Goal: Find specific page/section: Find specific page/section

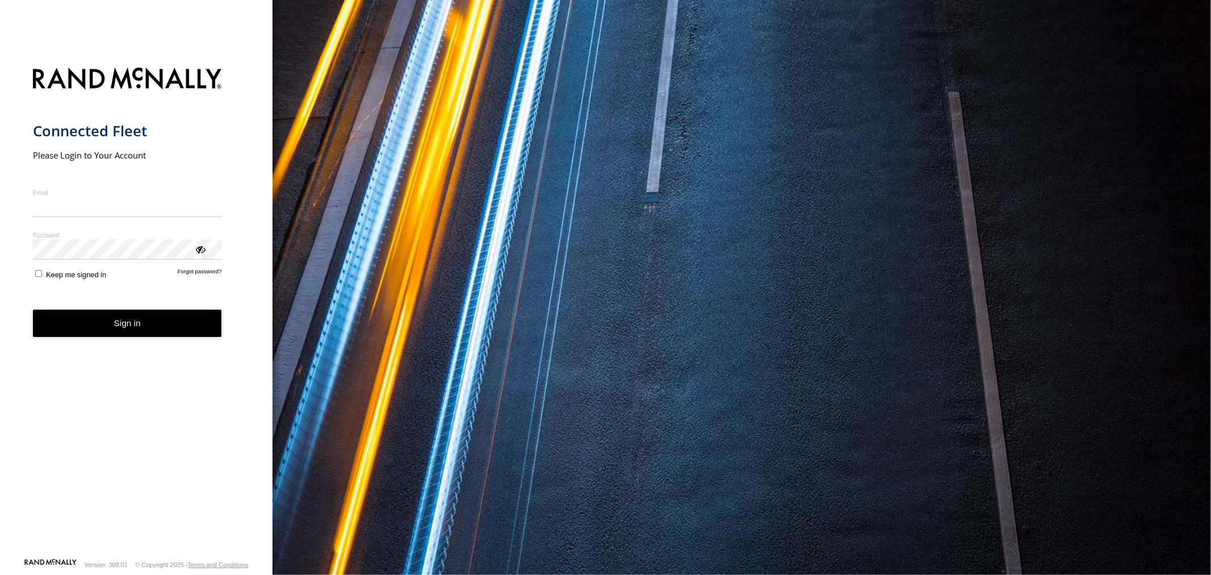
type input "**********"
click at [208, 336] on button "Sign in" at bounding box center [127, 323] width 189 height 28
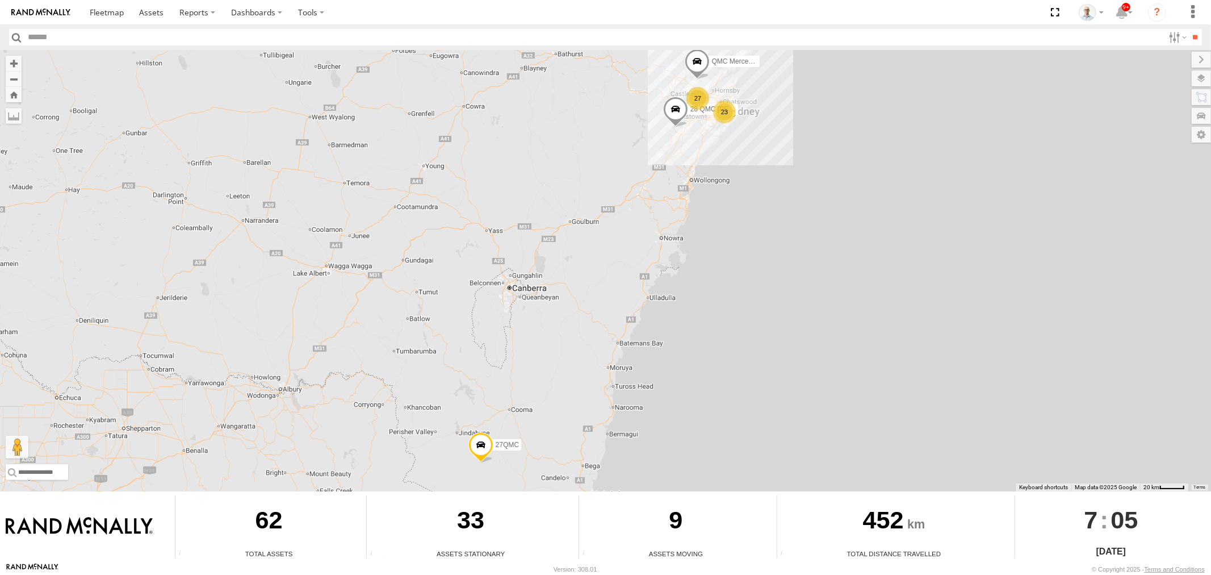
drag, startPoint x: 703, startPoint y: 93, endPoint x: 719, endPoint y: 133, distance: 43.9
click at [705, 93] on div "27" at bounding box center [697, 98] width 23 height 23
click at [699, 97] on div "27" at bounding box center [700, 98] width 23 height 23
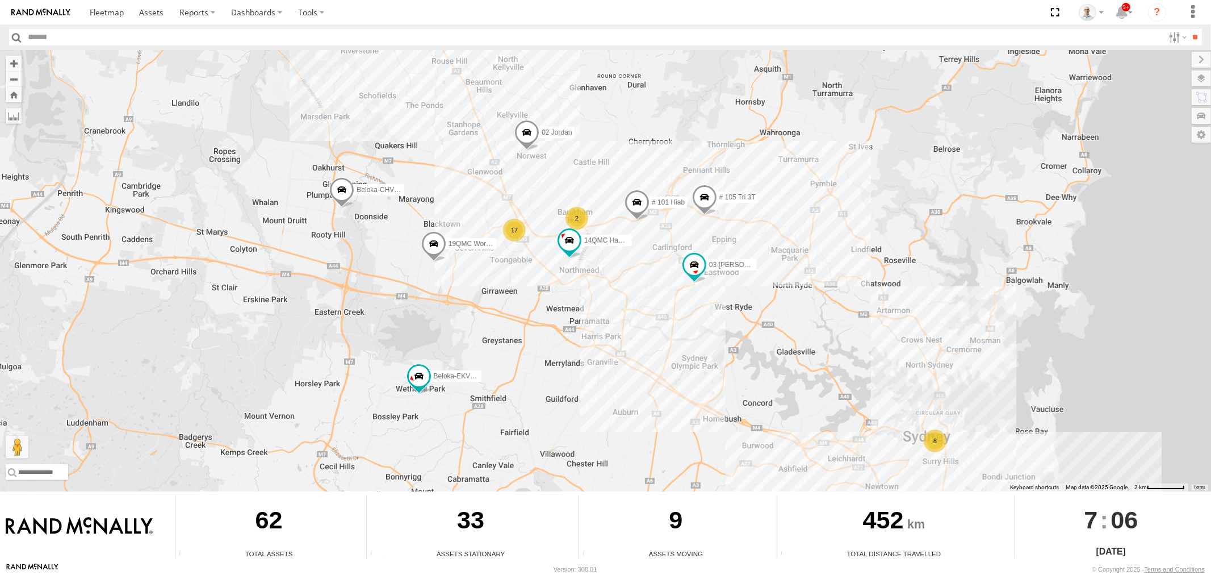
drag, startPoint x: 816, startPoint y: 417, endPoint x: 719, endPoint y: 322, distance: 136.1
click at [732, 345] on div "QMC Mercedes 28 QMC Nathan 27QMC 8 03 Jayden 17 # KS75A Beloka-EKV93V 19QMC Wor…" at bounding box center [605, 270] width 1211 height 441
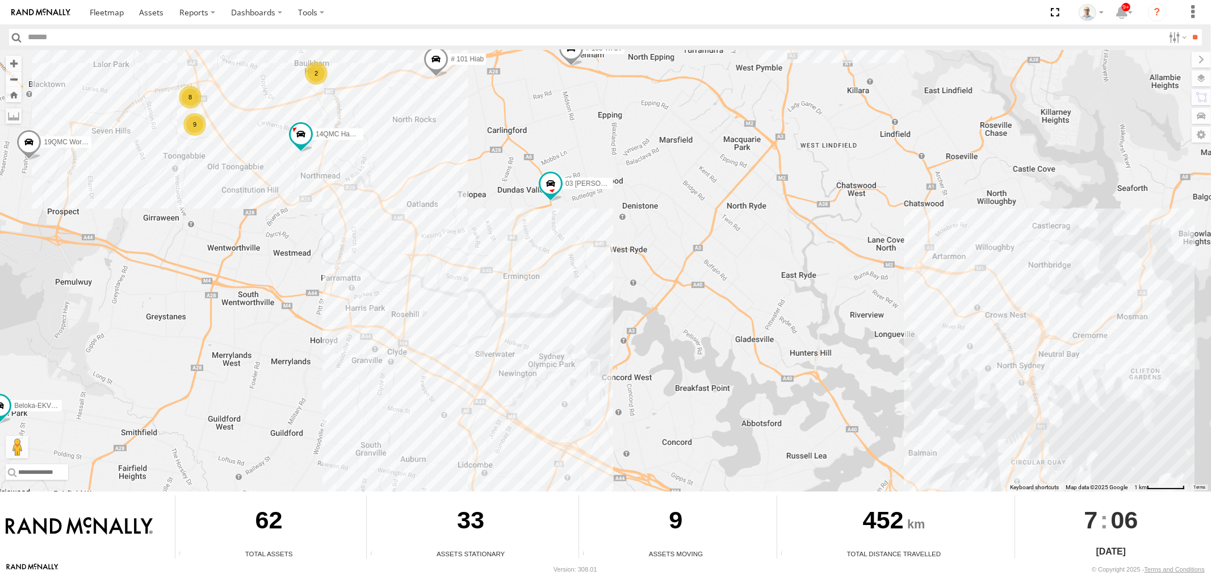
drag, startPoint x: 775, startPoint y: 353, endPoint x: 638, endPoint y: 277, distance: 156.8
click at [638, 277] on div "QMC Mercedes 28 QMC Nathan 27QMC 03 Jayden # KS75A Beloka-EKV93V 19QMC Workshop…" at bounding box center [605, 270] width 1211 height 441
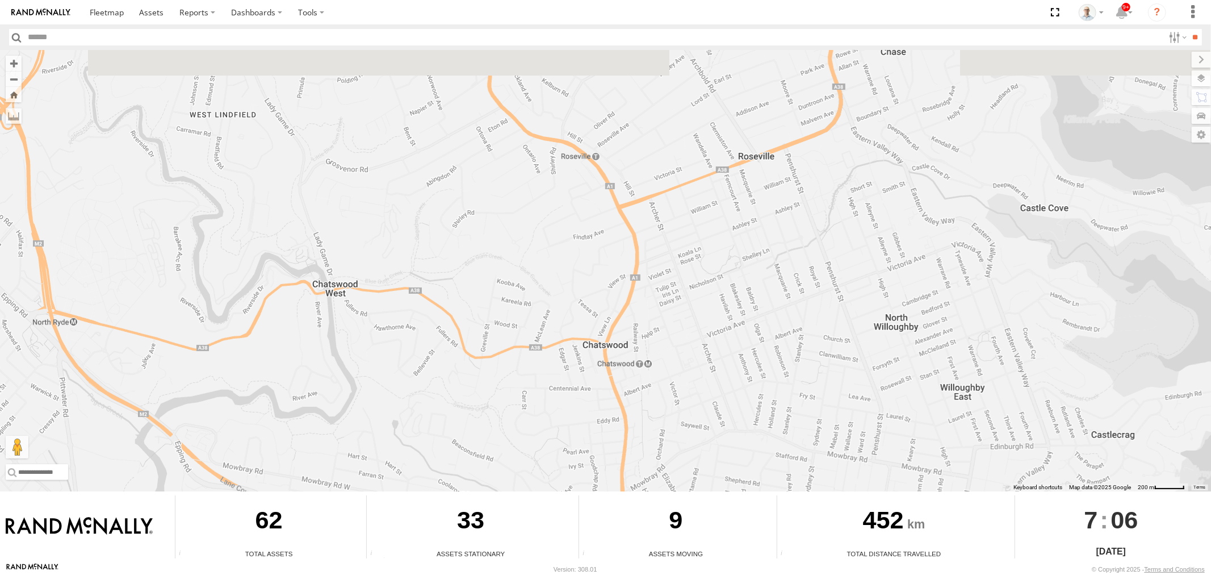
drag, startPoint x: 526, startPoint y: 185, endPoint x: 544, endPoint y: 240, distance: 58.4
click at [544, 240] on div "QMC Mercedes 28 QMC Nathan 27QMC 03 Jayden # KS75A Beloka-EKV93V 19QMC Workshop…" at bounding box center [605, 270] width 1211 height 441
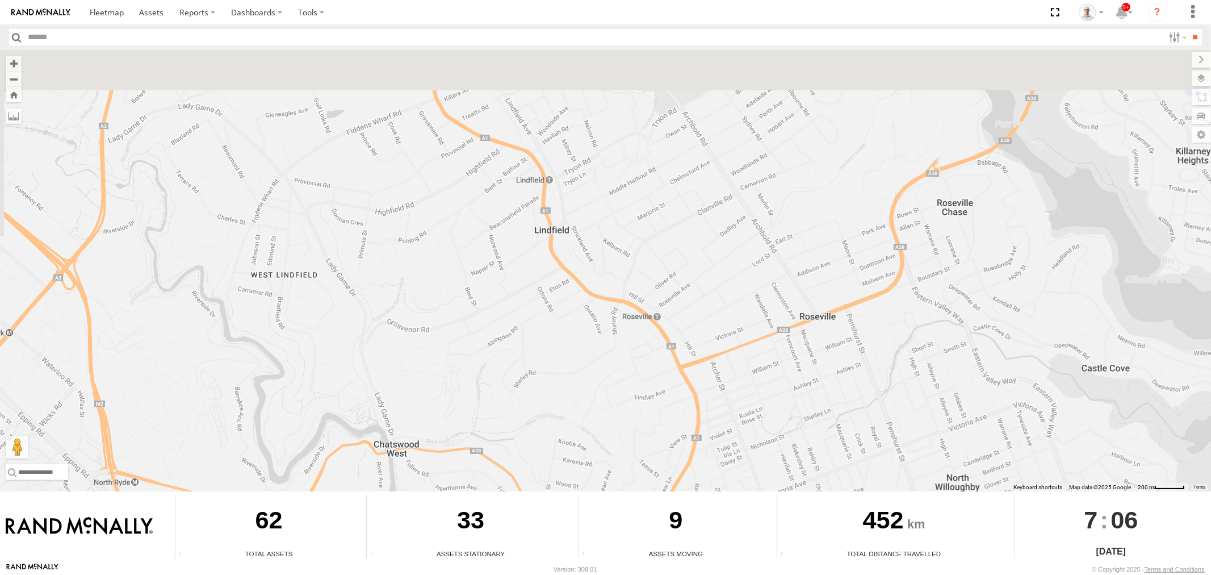
drag, startPoint x: 450, startPoint y: 262, endPoint x: 501, endPoint y: 375, distance: 123.8
click at [501, 375] on div "QMC Mercedes 28 QMC Nathan 27QMC 03 Jayden # KS75A Beloka-EKV93V 19QMC Workshop…" at bounding box center [605, 270] width 1211 height 441
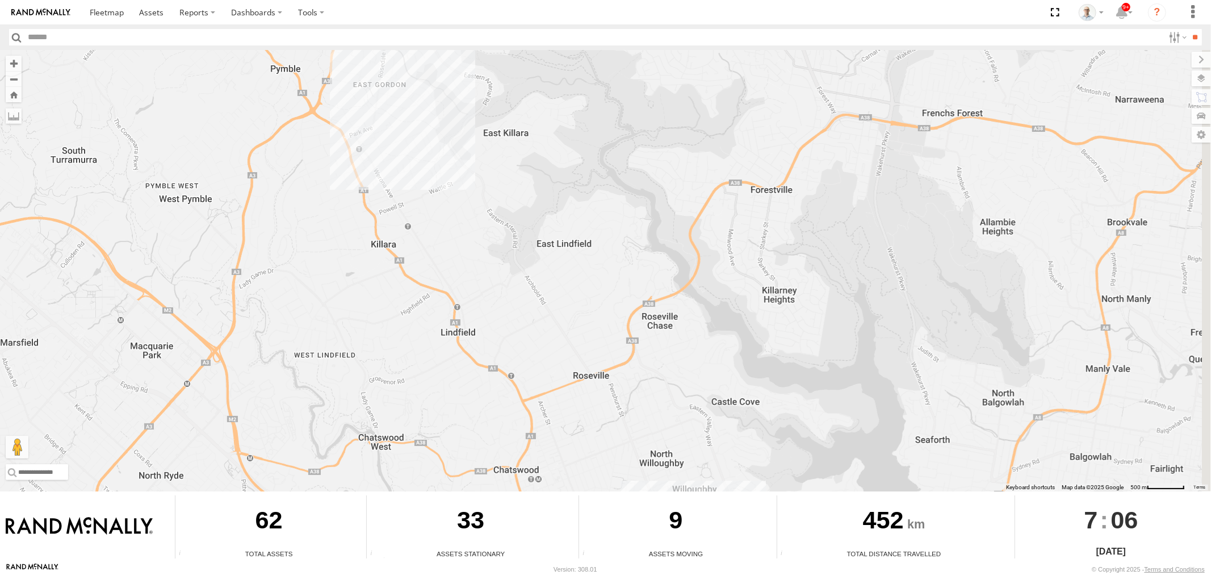
drag, startPoint x: 501, startPoint y: 387, endPoint x: 407, endPoint y: 384, distance: 94.9
click at [407, 384] on div "QMC Mercedes 28 QMC Nathan 27QMC 03 Jayden # KS75A Beloka-EKV93V 19QMC Workshop…" at bounding box center [605, 270] width 1211 height 441
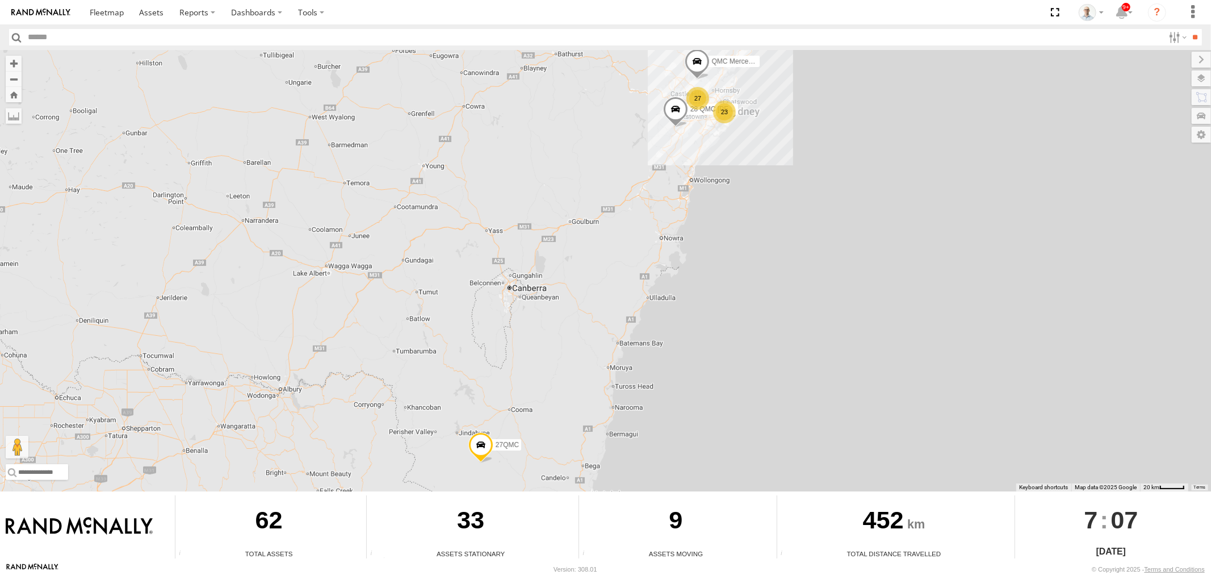
click at [702, 98] on div "27" at bounding box center [697, 98] width 23 height 23
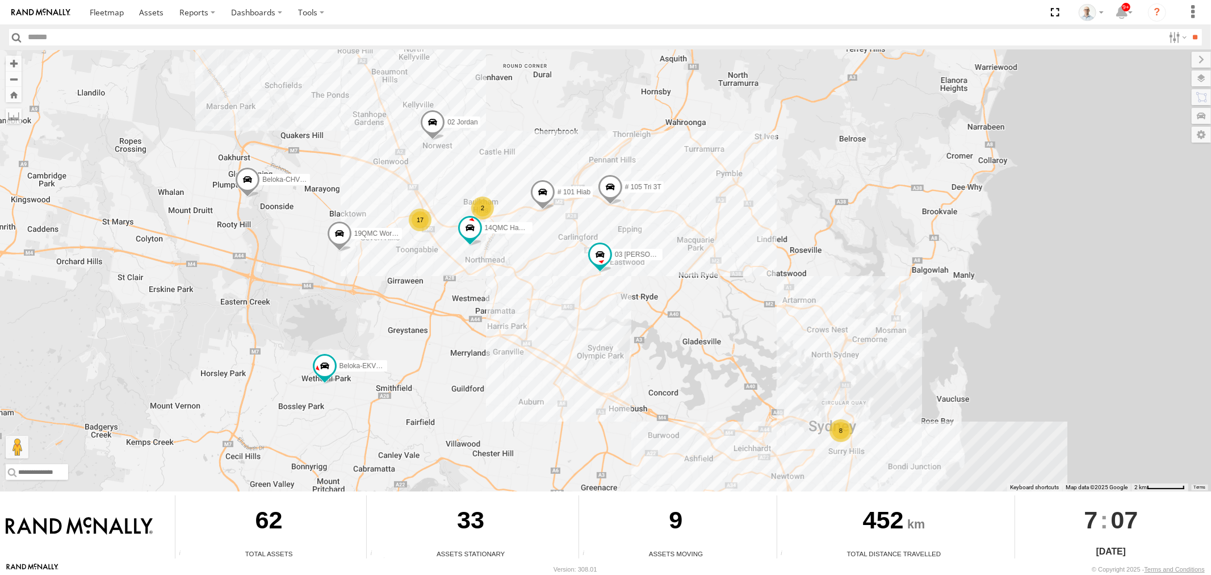
drag, startPoint x: 782, startPoint y: 460, endPoint x: 572, endPoint y: 355, distance: 235.6
click at [576, 359] on div "QMC Mercedes 28 QMC Nathan 27QMC 8 03 Jayden 17 # KS75A Beloka-EKV93V 19QMC Wor…" at bounding box center [605, 270] width 1211 height 441
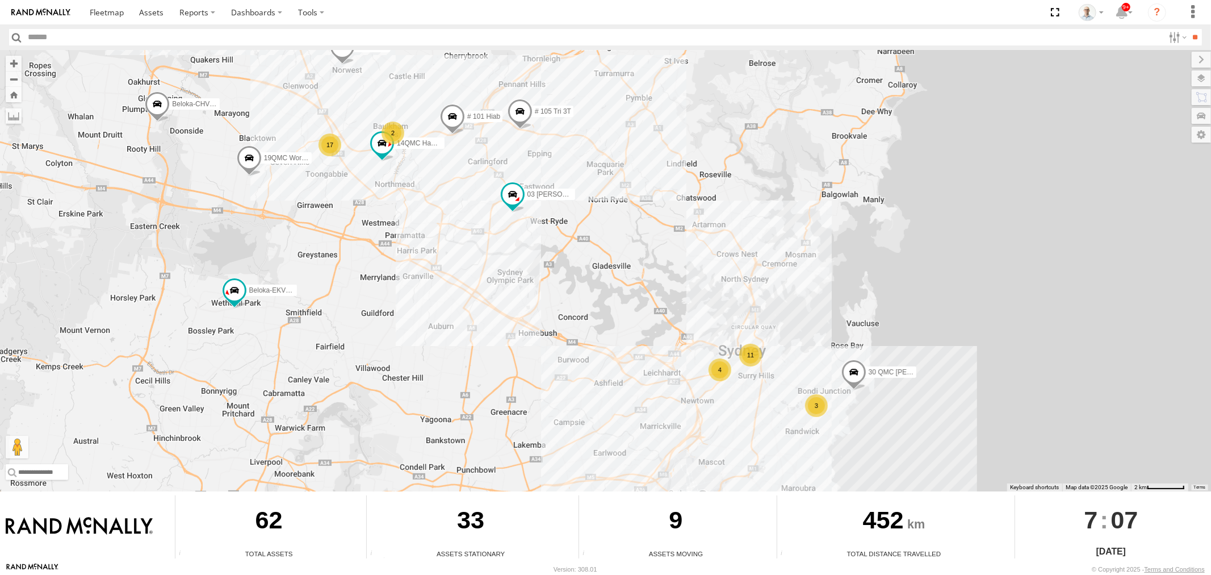
drag, startPoint x: 636, startPoint y: 333, endPoint x: 611, endPoint y: 284, distance: 54.3
click at [613, 291] on div "QMC Mercedes 28 QMC Nathan 27QMC 11 03 Jayden 17 # KS75A Beloka-EKV93V 19QMC Wo…" at bounding box center [605, 270] width 1211 height 441
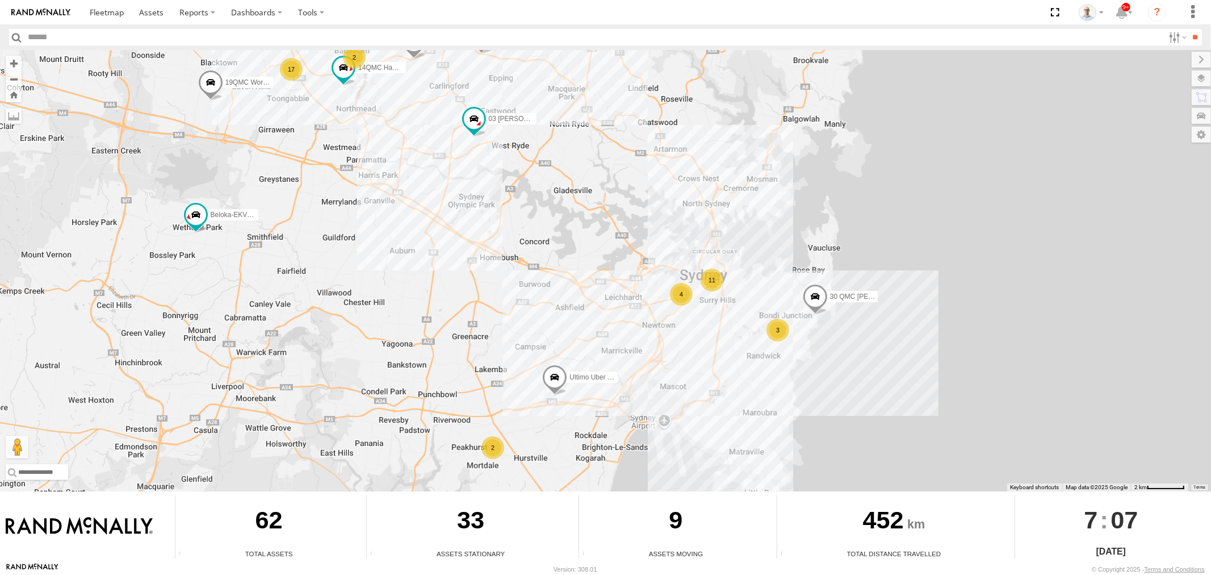
click at [722, 282] on div "11" at bounding box center [712, 280] width 23 height 23
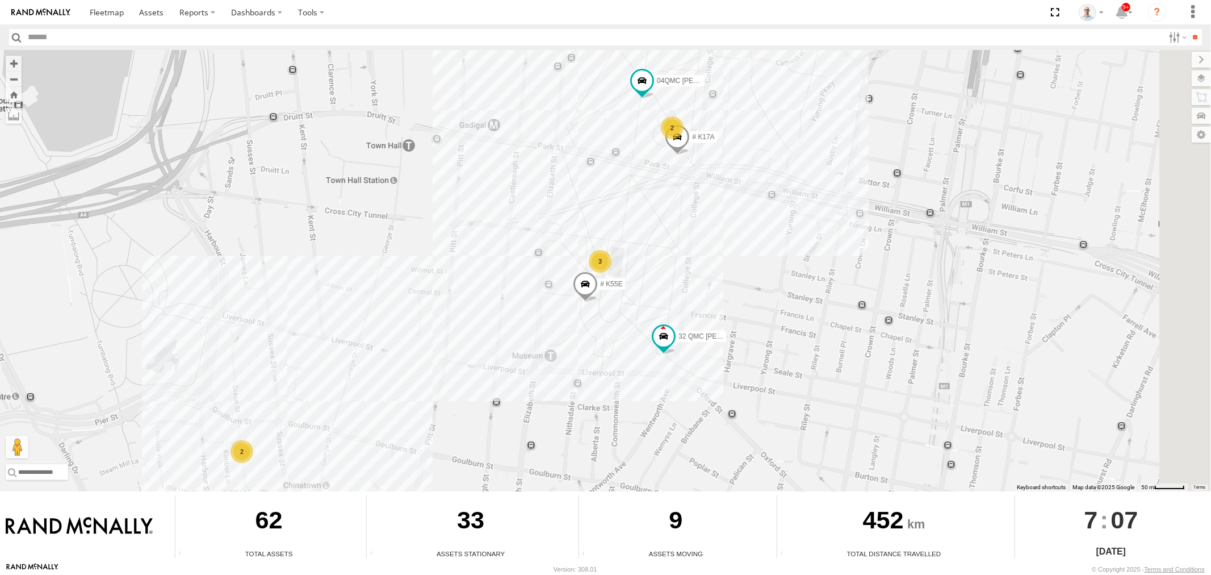
drag, startPoint x: 952, startPoint y: 246, endPoint x: 776, endPoint y: 287, distance: 180.0
click at [776, 287] on div "QMC Mercedes 28 QMC Nathan 27QMC 03 Jayden # KS75A Beloka-EKV93V 19QMC Workshop…" at bounding box center [605, 270] width 1211 height 441
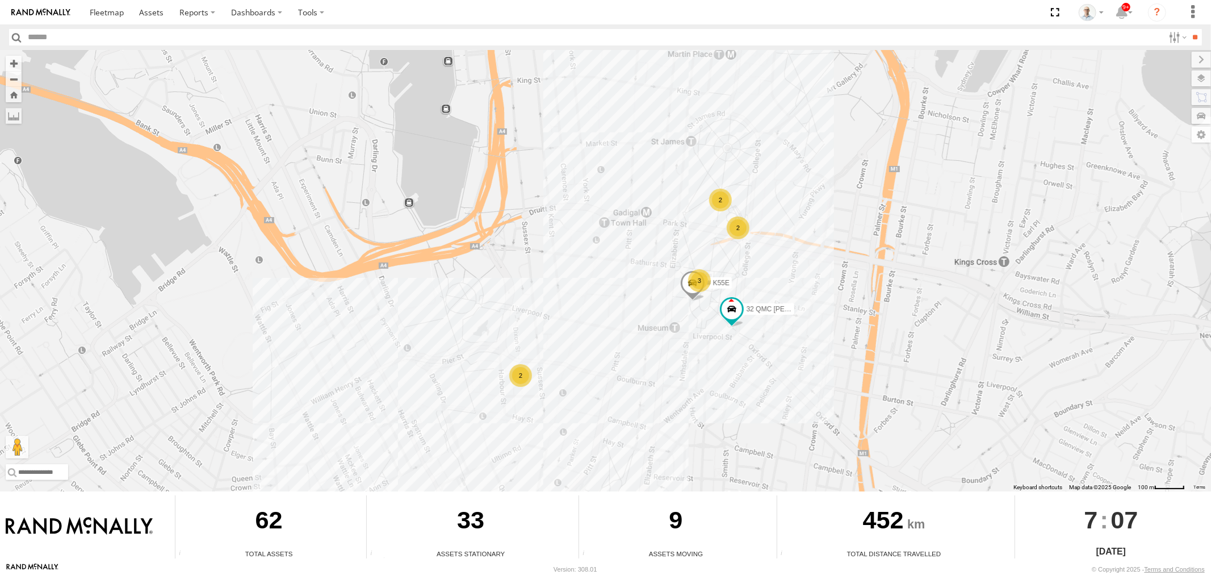
drag, startPoint x: 472, startPoint y: 296, endPoint x: 508, endPoint y: 295, distance: 36.4
click at [508, 295] on div "QMC Mercedes 28 QMC Nathan 27QMC 03 Jayden # KS75A Beloka-EKV93V 19QMC Workshop…" at bounding box center [605, 270] width 1211 height 441
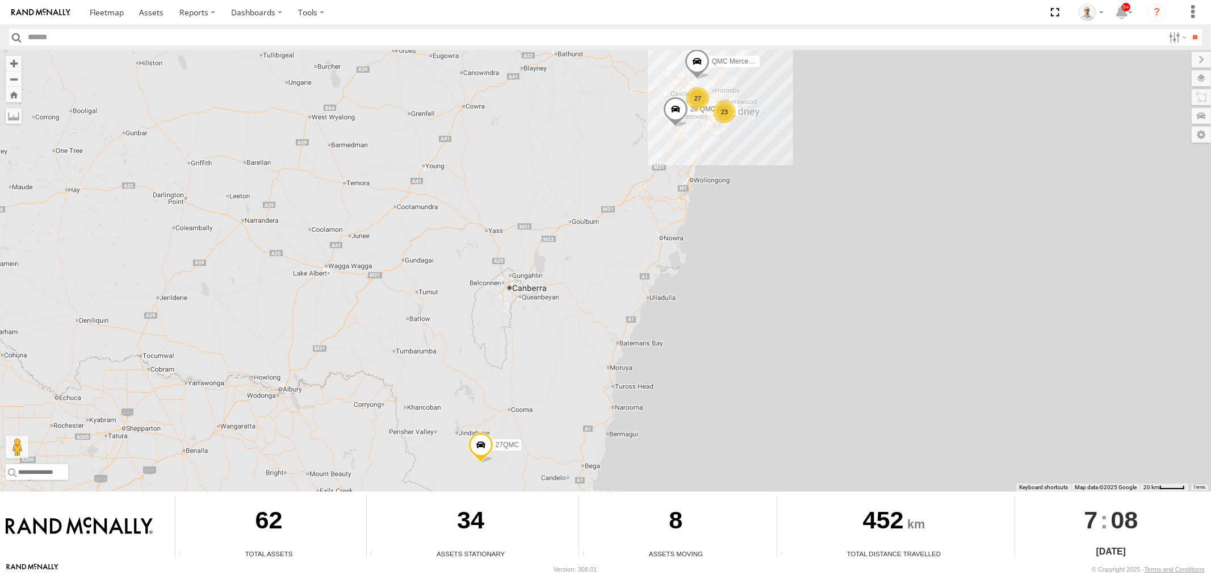
click at [697, 93] on div "27" at bounding box center [697, 98] width 23 height 23
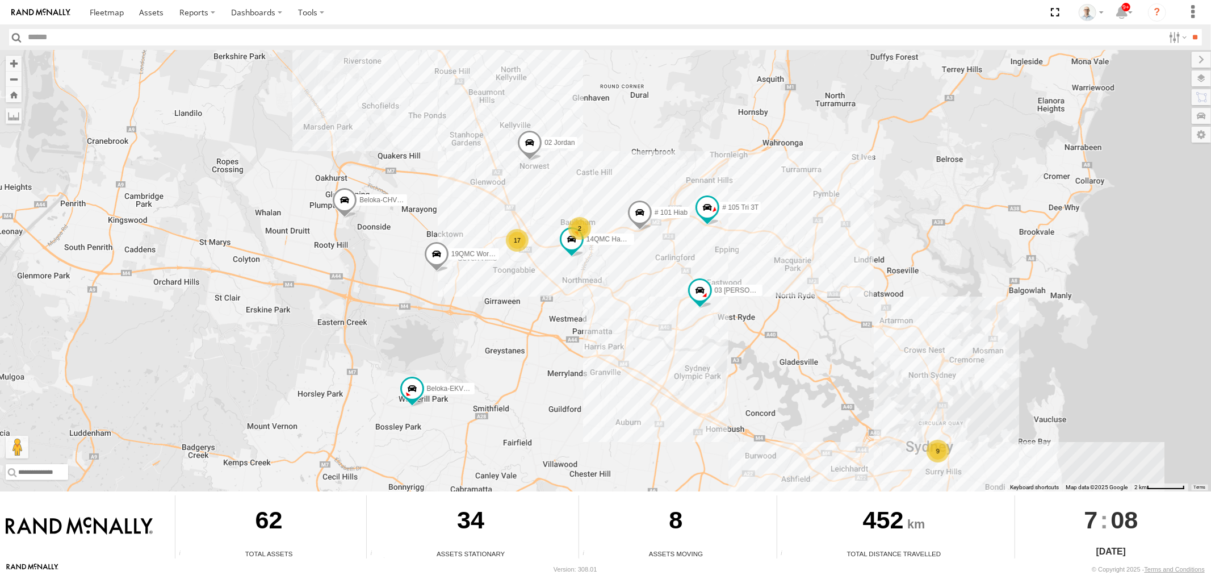
drag, startPoint x: 825, startPoint y: 287, endPoint x: 717, endPoint y: 201, distance: 138.2
click at [717, 201] on div "QMC Mercedes 28 QMC Nathan 27QMC 9 03 Jayden 17 # KS75A Beloka-EKV93V 19QMC Wor…" at bounding box center [605, 270] width 1211 height 441
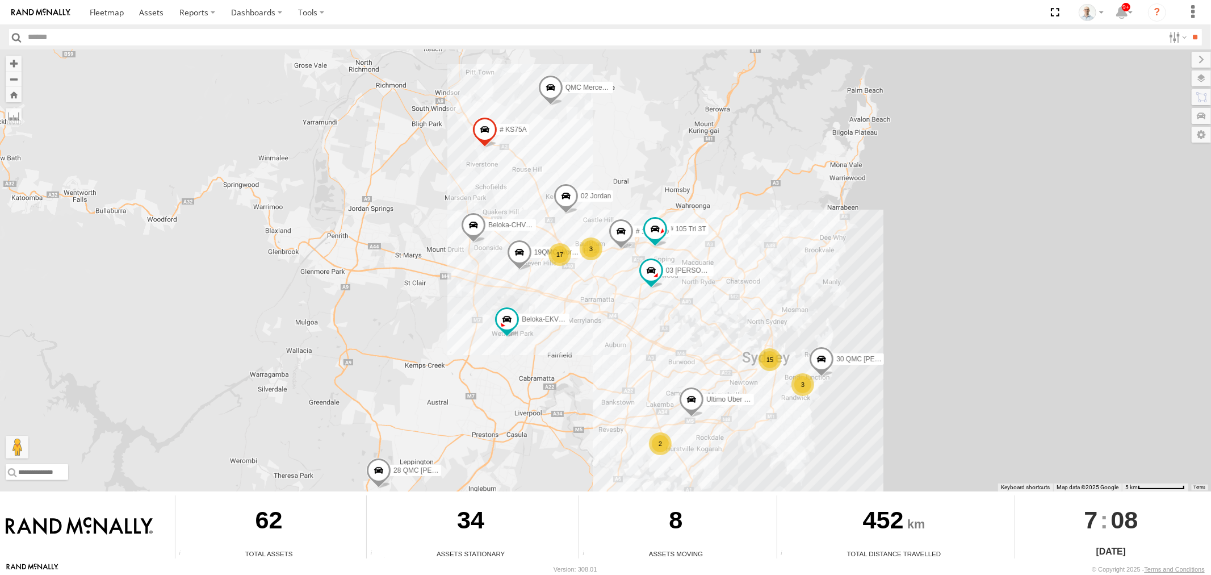
drag, startPoint x: 761, startPoint y: 316, endPoint x: 730, endPoint y: 339, distance: 39.4
click at [730, 339] on div "QMC Mercedes 28 QMC Nathan 27QMC 03 Jayden # KS75A Beloka-EKV93V 19QMC Workshop…" at bounding box center [605, 270] width 1211 height 441
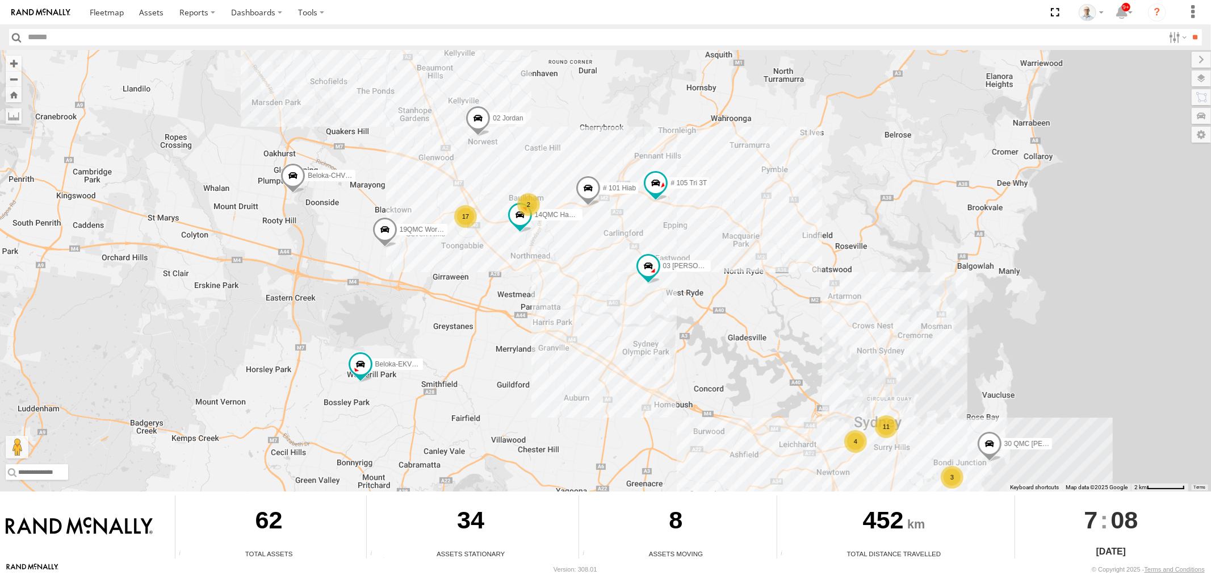
drag, startPoint x: 639, startPoint y: 362, endPoint x: 651, endPoint y: 386, distance: 27.2
click at [650, 385] on div "QMC Mercedes 28 QMC Nathan 27QMC 03 Jayden # KS75A Beloka-EKV93V 19QMC Workshop…" at bounding box center [605, 270] width 1211 height 441
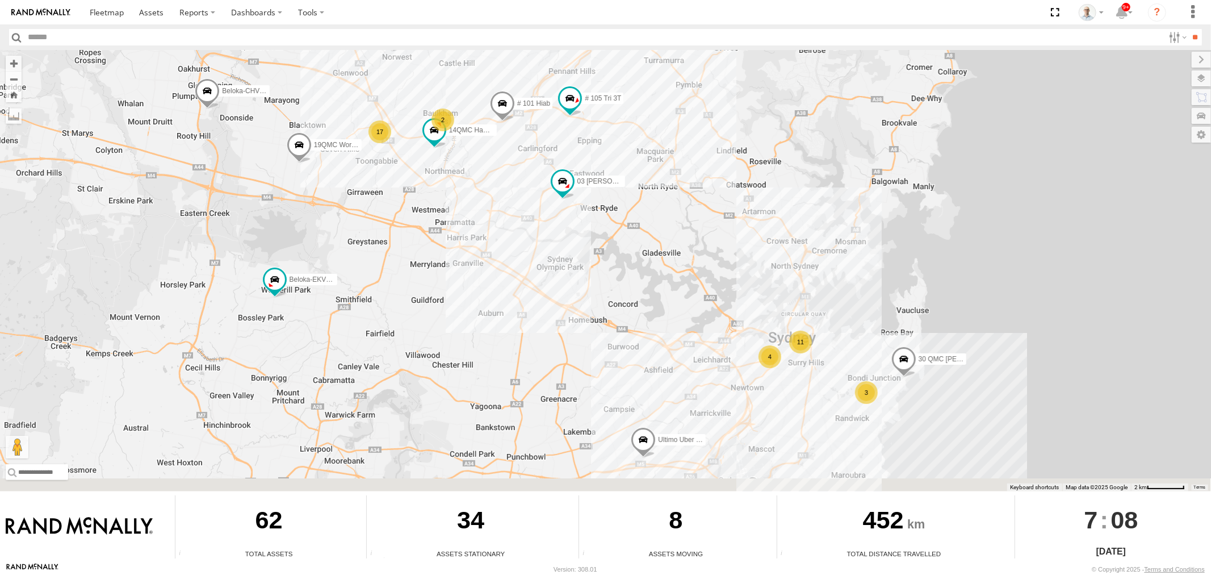
drag, startPoint x: 611, startPoint y: 326, endPoint x: 567, endPoint y: 252, distance: 86.4
click at [568, 254] on div "QMC Mercedes 28 QMC Nathan 27QMC 03 Jayden # KS75A Beloka-EKV93V 19QMC Workshop…" at bounding box center [605, 270] width 1211 height 441
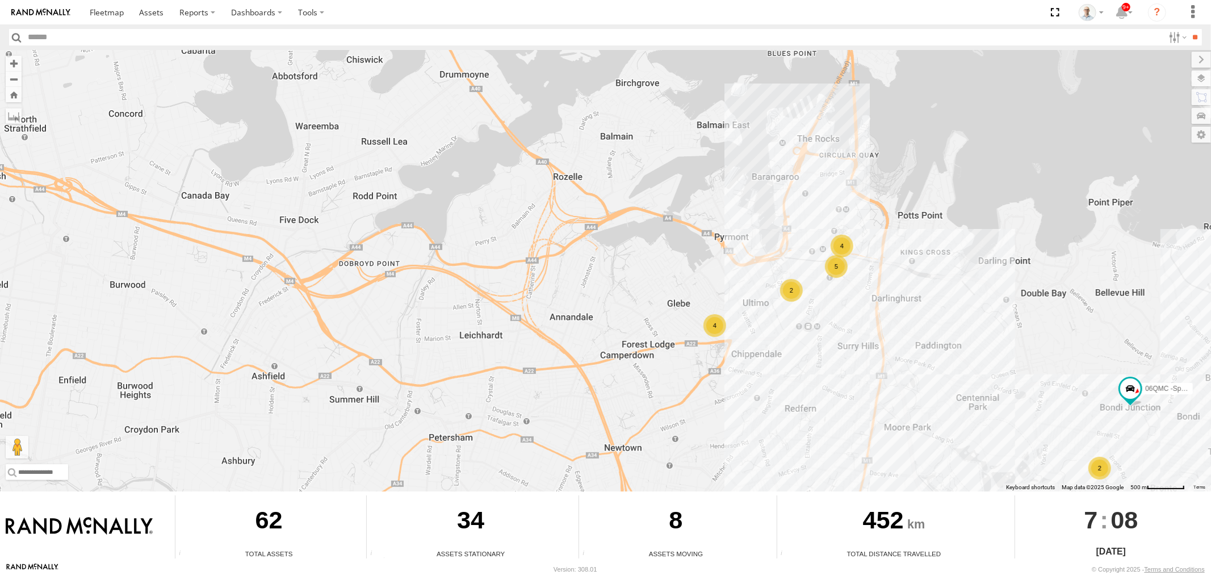
drag, startPoint x: 411, startPoint y: 263, endPoint x: 683, endPoint y: 329, distance: 279.8
click at [683, 329] on div "QMC Mercedes 28 QMC Nathan 27QMC 03 Jayden # KS75A Beloka-EKV93V 19QMC Workshop…" at bounding box center [605, 270] width 1211 height 441
click at [163, 14] on link at bounding box center [152, 12] width 40 height 24
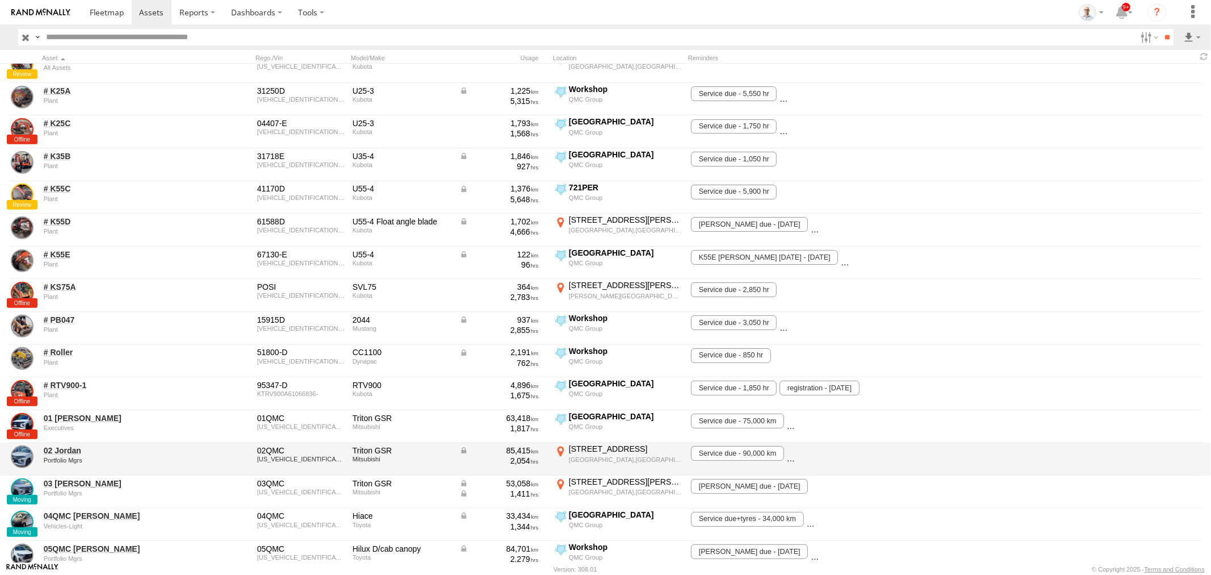
scroll to position [568, 0]
